Goal: Check status: Check status

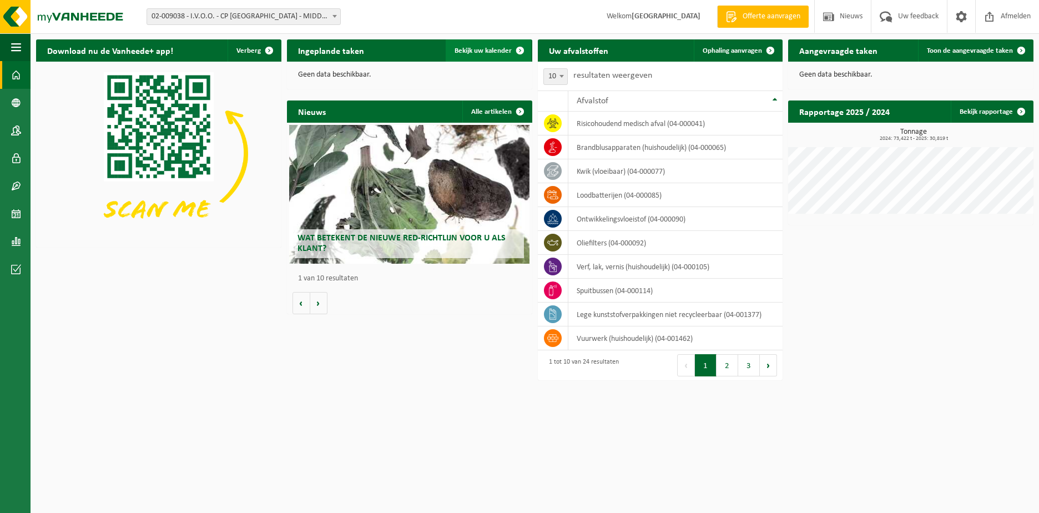
click at [489, 50] on span "Bekijk uw kalender" at bounding box center [482, 50] width 57 height 7
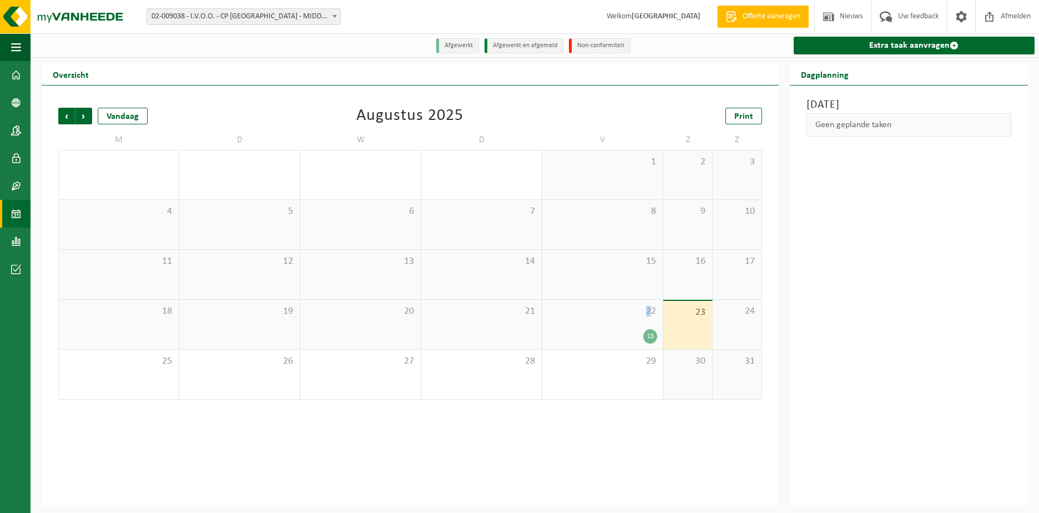
click at [648, 312] on span "22" at bounding box center [602, 311] width 109 height 12
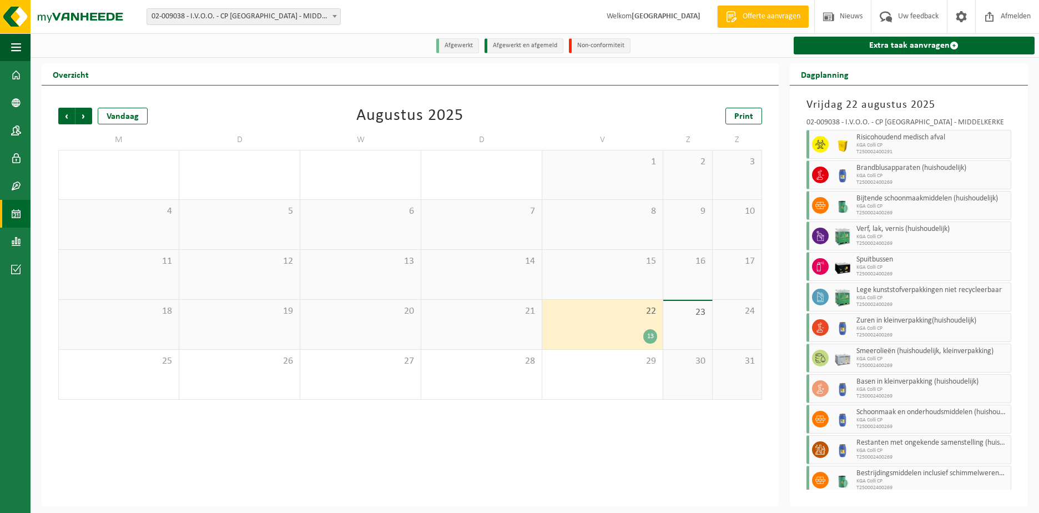
click at [637, 325] on div "22 13" at bounding box center [602, 324] width 120 height 49
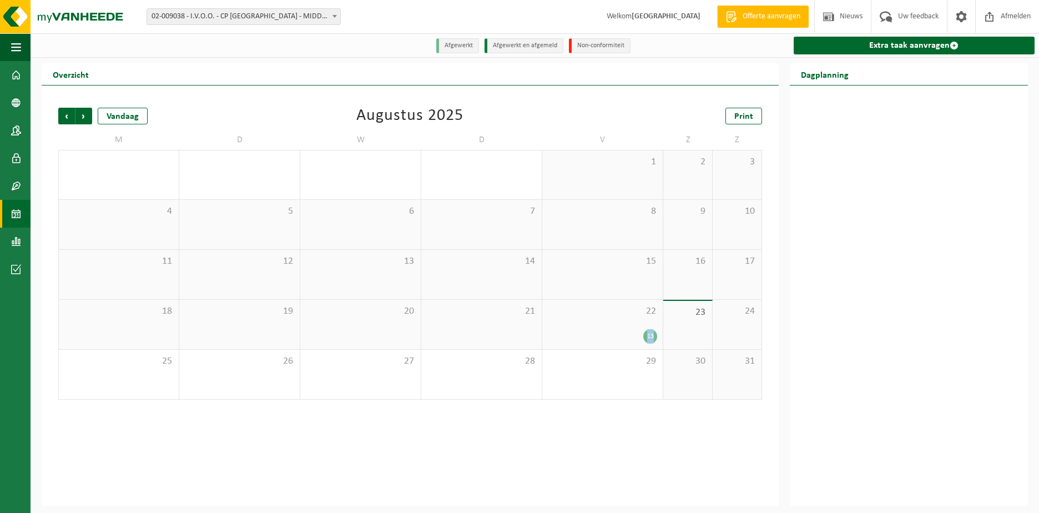
click at [637, 325] on div "22 13" at bounding box center [602, 324] width 120 height 49
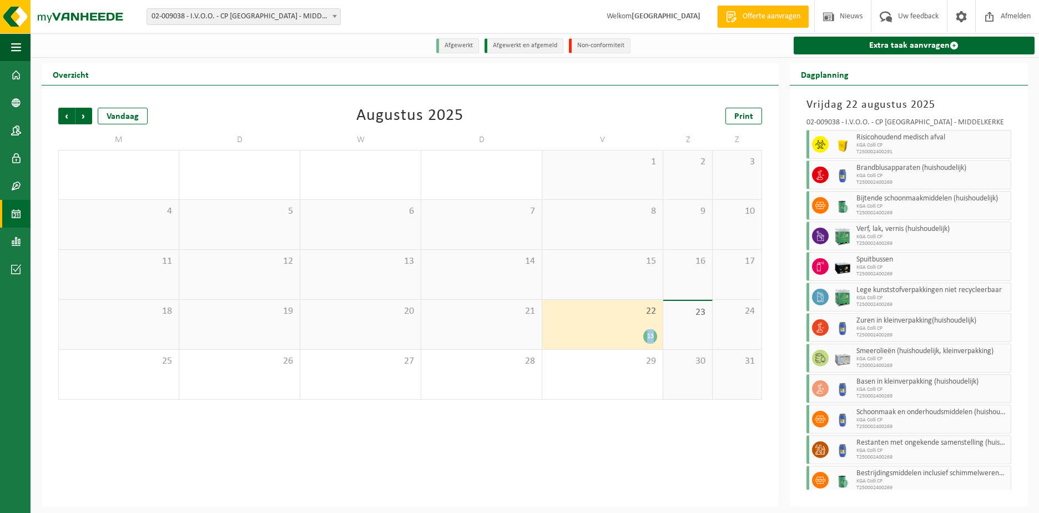
click at [646, 336] on div "13" at bounding box center [650, 336] width 14 height 14
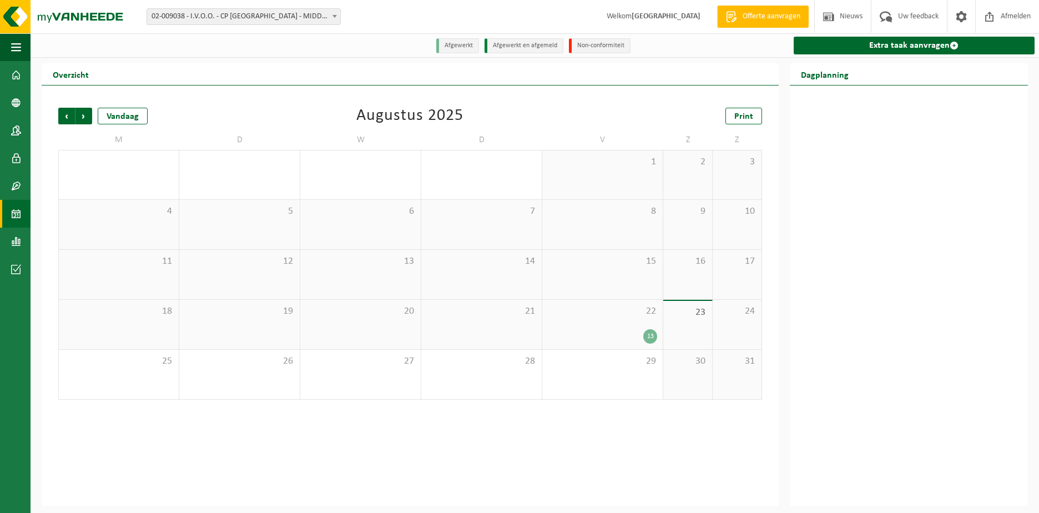
click at [643, 327] on div "22 13" at bounding box center [602, 324] width 120 height 49
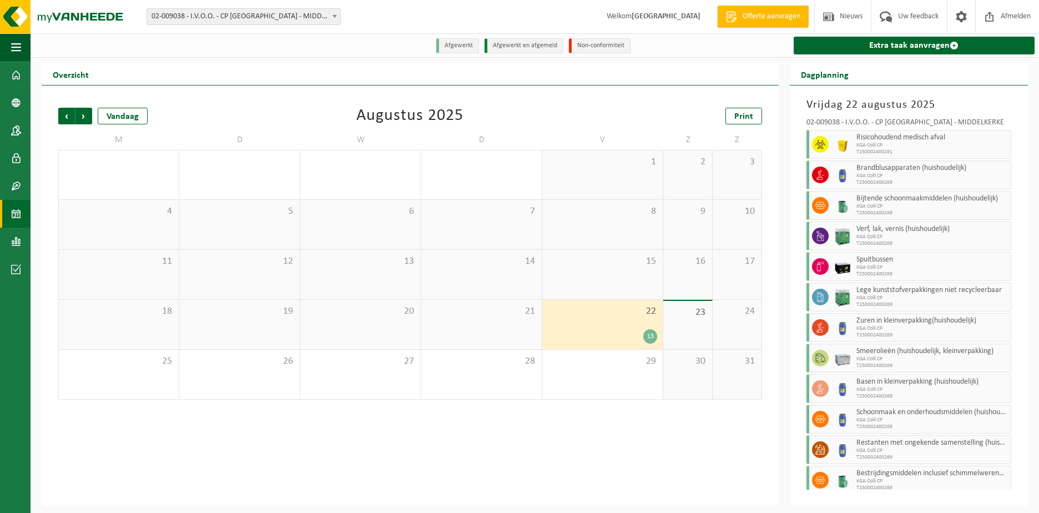
click at [643, 325] on div "22 13" at bounding box center [602, 324] width 120 height 49
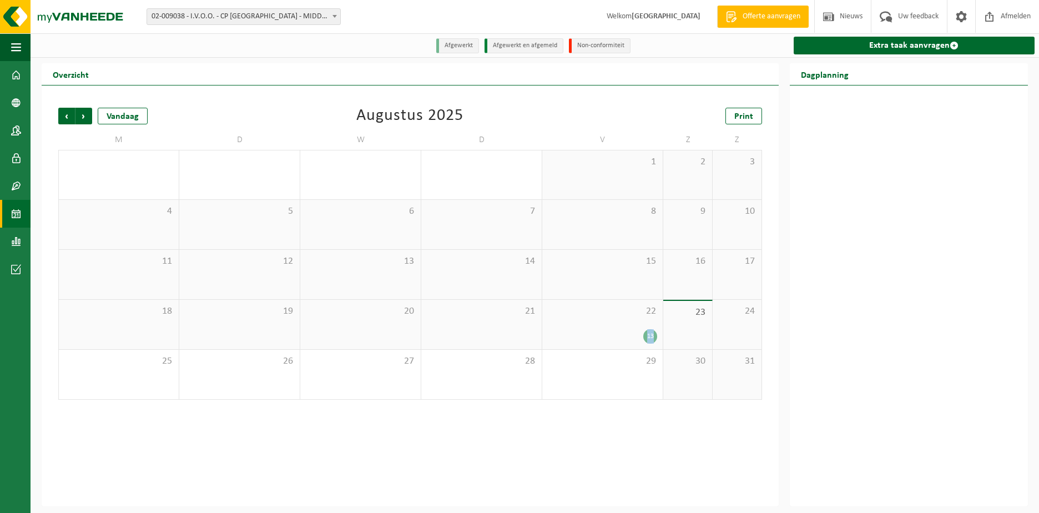
click at [643, 325] on div "22 13" at bounding box center [602, 324] width 120 height 49
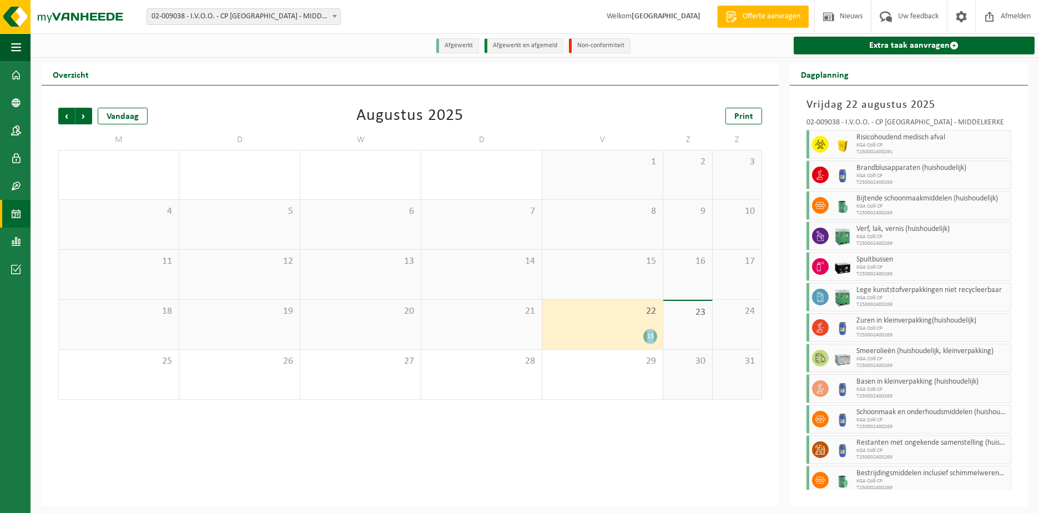
copy div "13"
click at [644, 333] on div "13" at bounding box center [650, 336] width 14 height 14
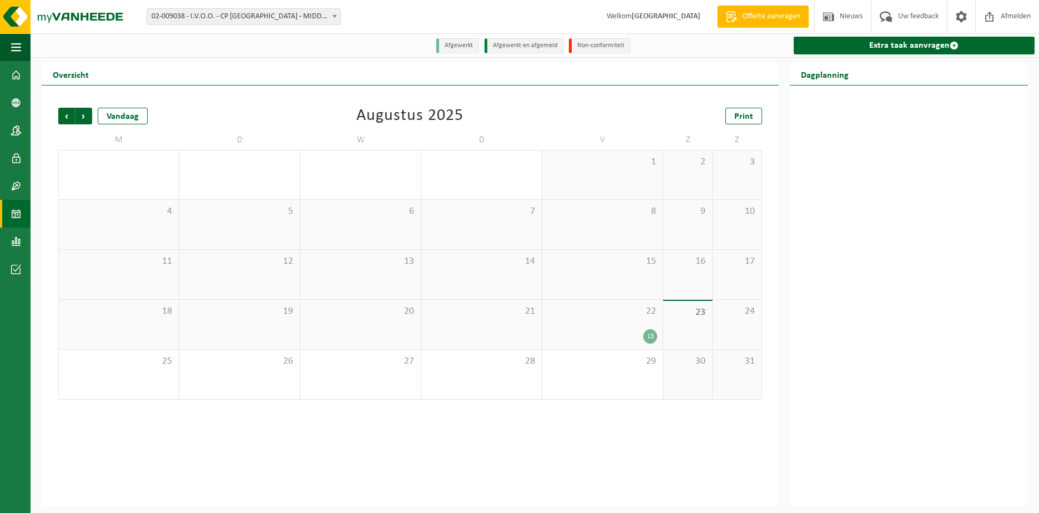
click at [644, 333] on div "13" at bounding box center [650, 336] width 14 height 14
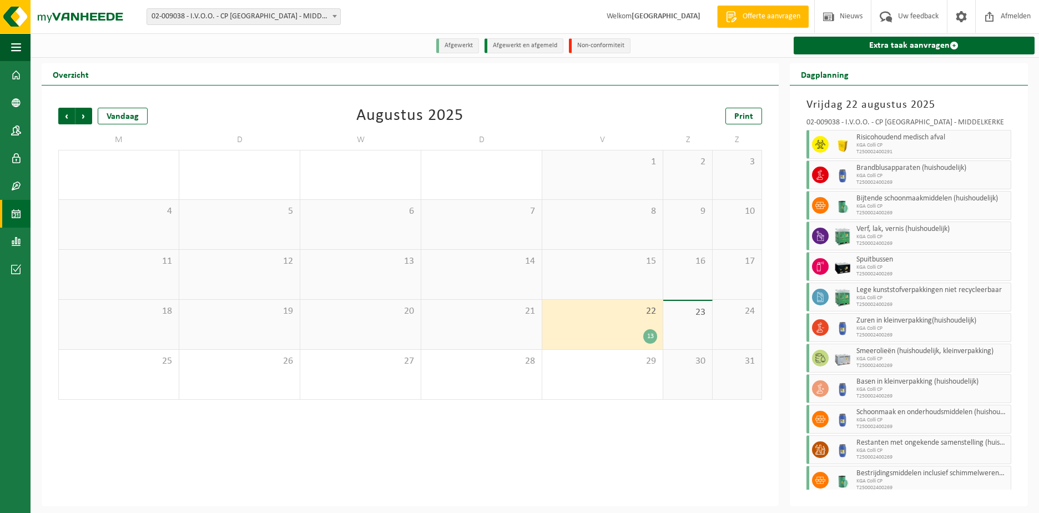
click at [644, 333] on div "13" at bounding box center [650, 336] width 14 height 14
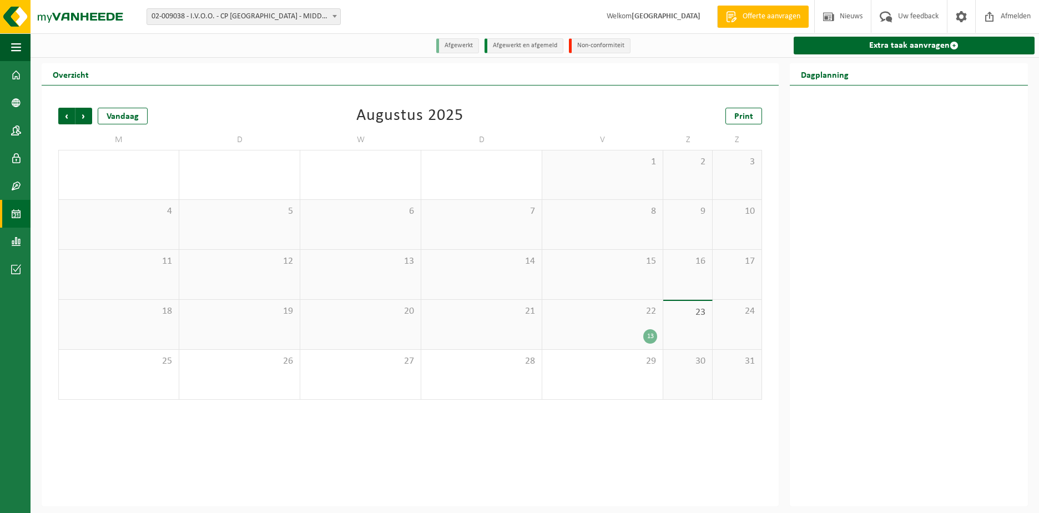
click at [642, 331] on div "13" at bounding box center [602, 336] width 109 height 14
